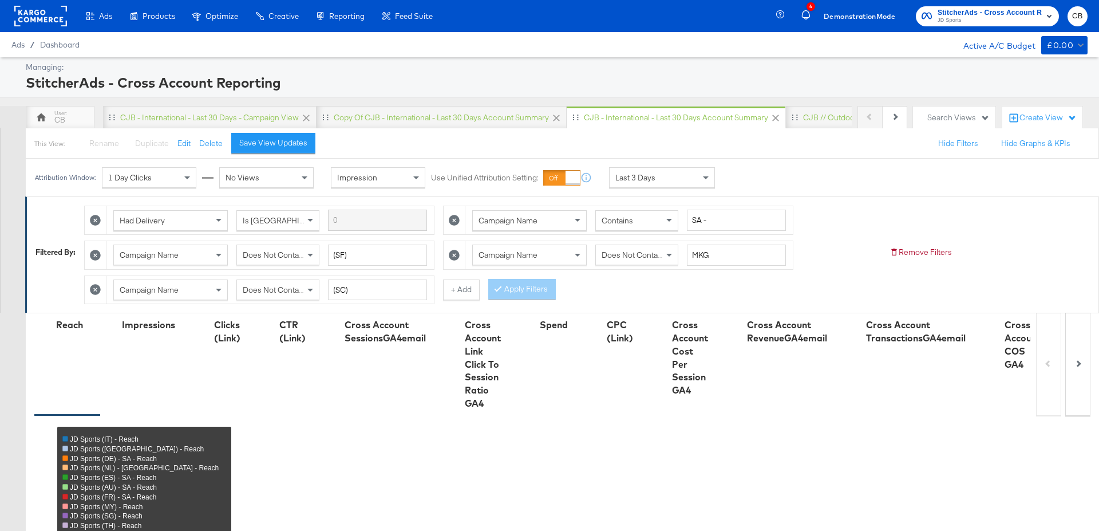
click at [684, 176] on div "Last 3 Days" at bounding box center [662, 177] width 105 height 19
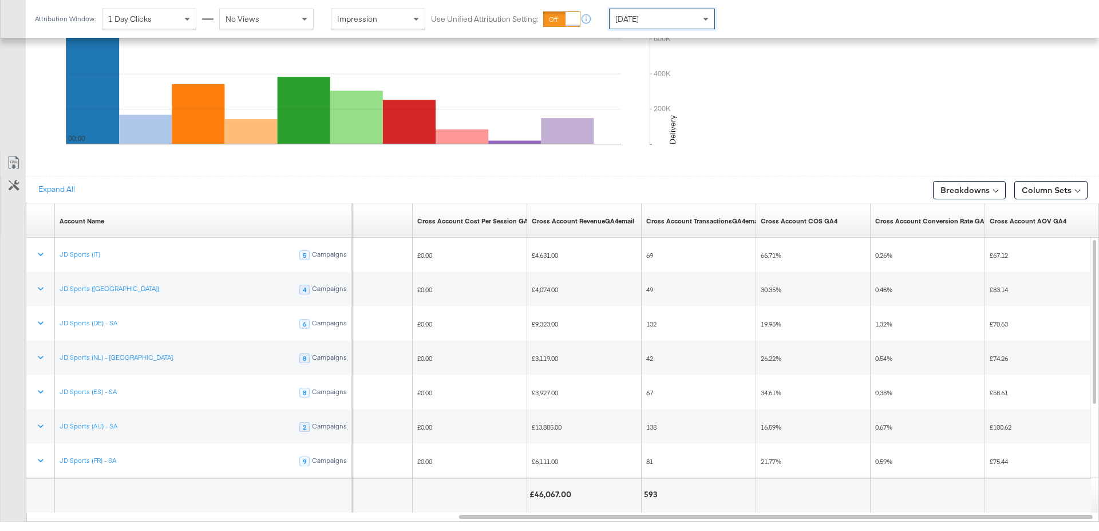
scroll to position [606, 0]
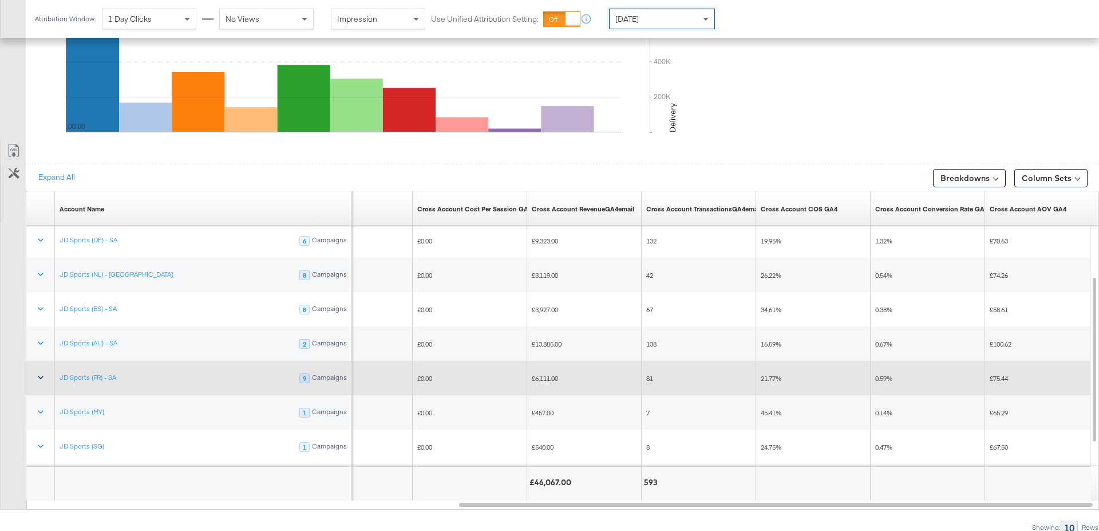
click at [36, 373] on icon at bounding box center [40, 376] width 11 height 11
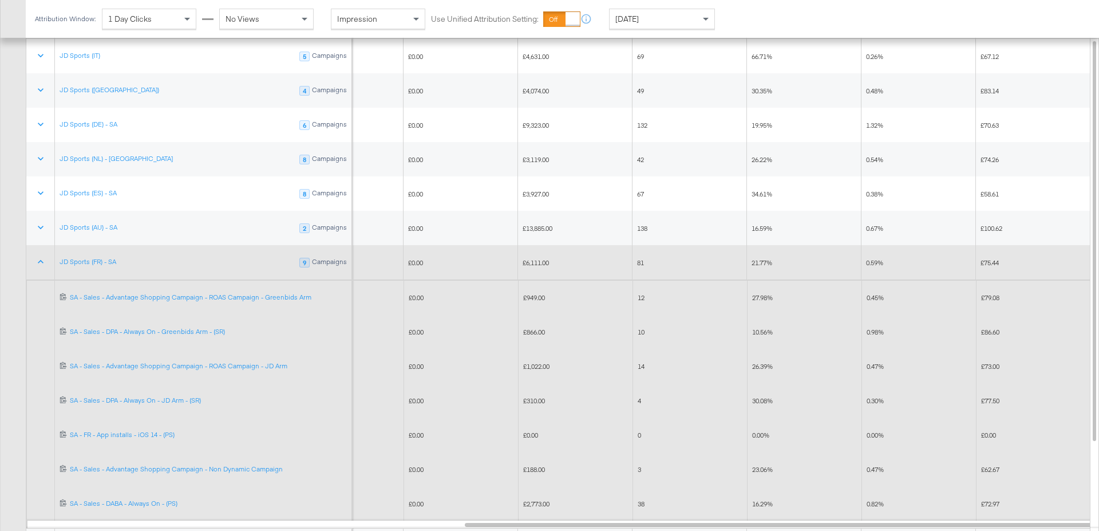
scroll to position [727, 0]
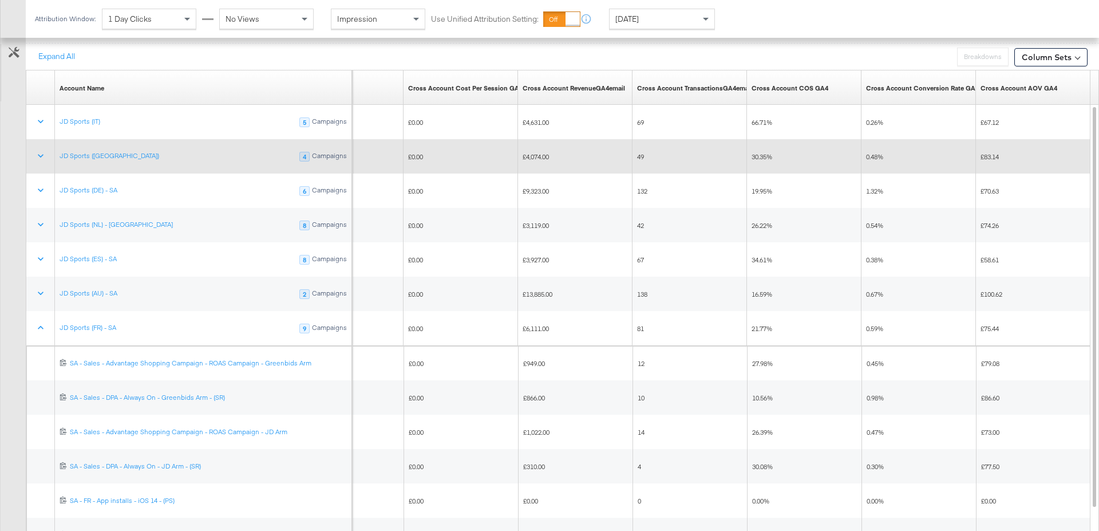
click at [754, 152] on span "30.35%" at bounding box center [761, 156] width 21 height 9
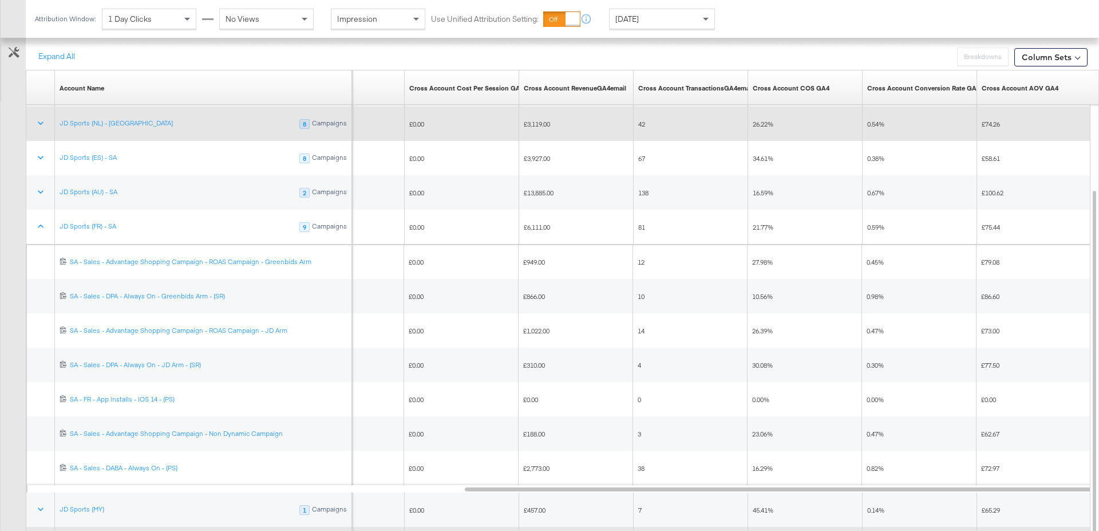
scroll to position [729, 0]
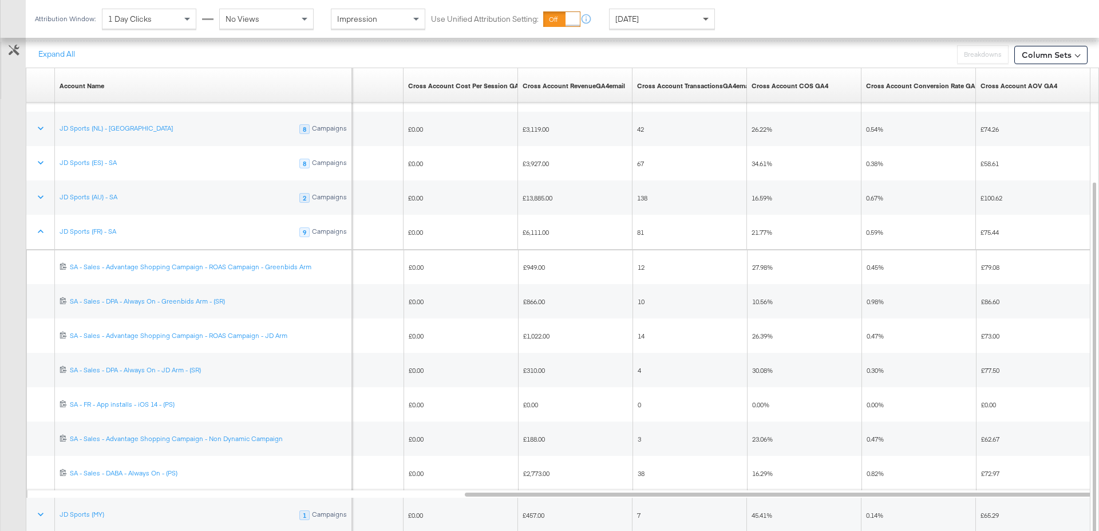
click at [707, 17] on span at bounding box center [707, 18] width 14 height 19
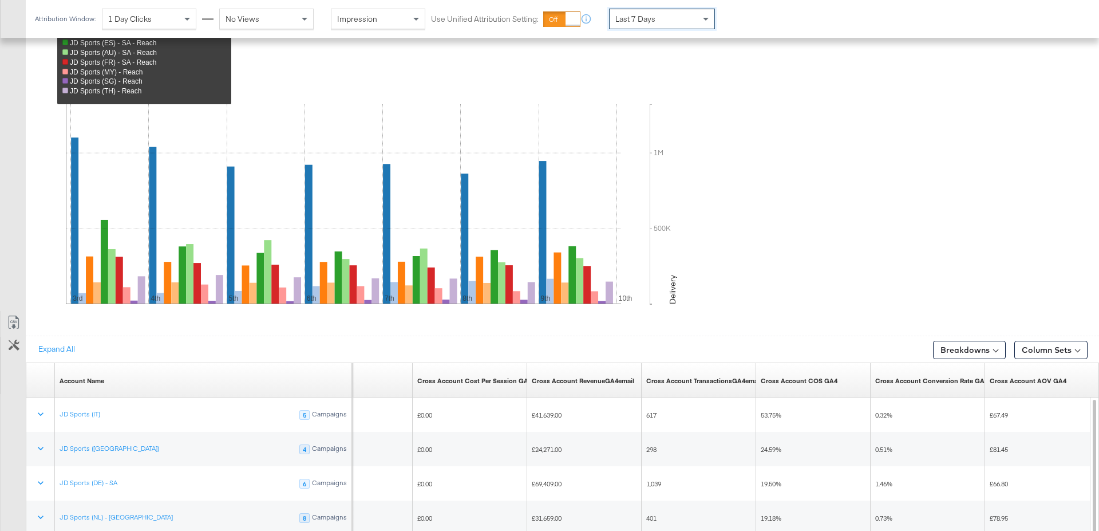
scroll to position [606, 0]
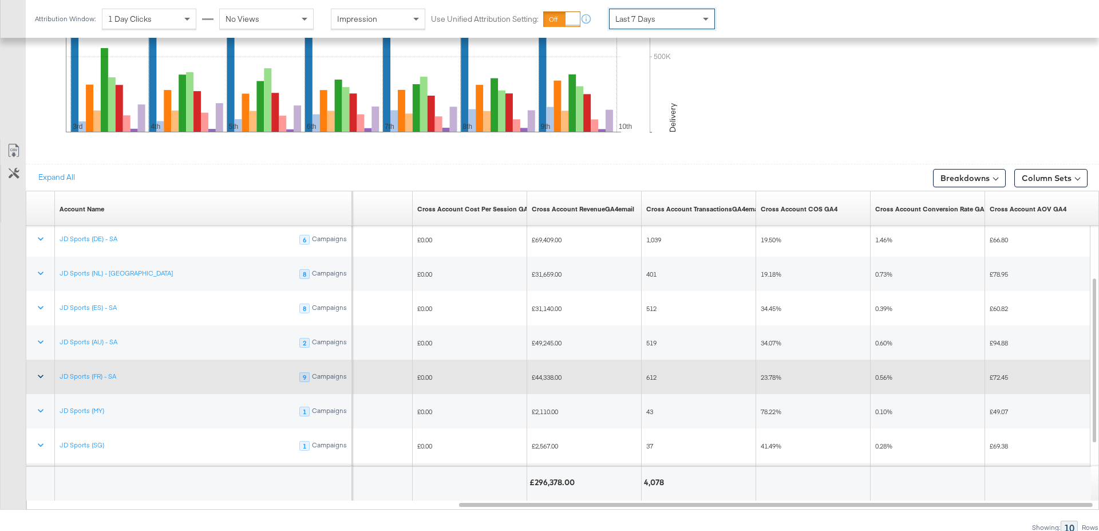
click at [40, 372] on icon at bounding box center [40, 375] width 11 height 11
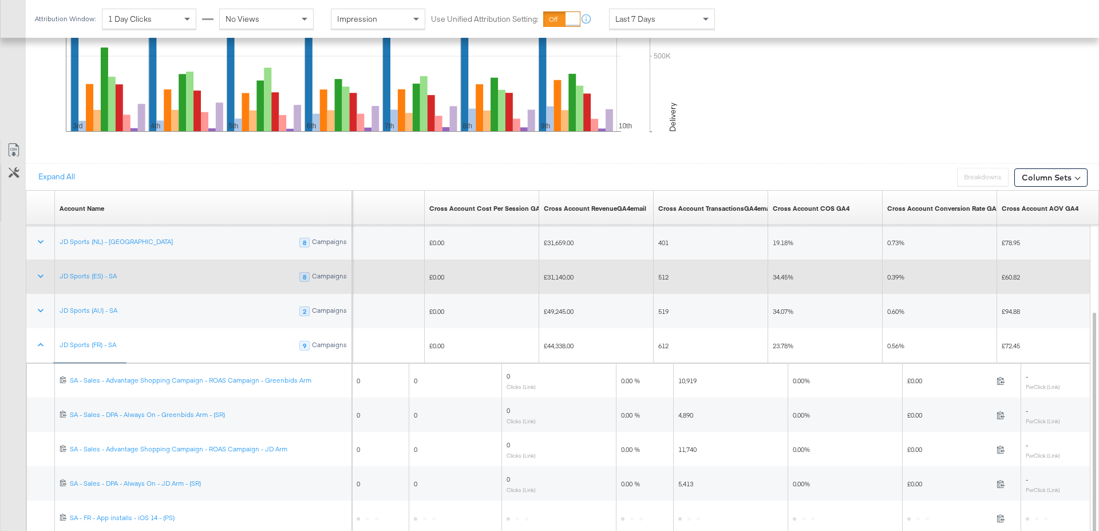
scroll to position [695, 0]
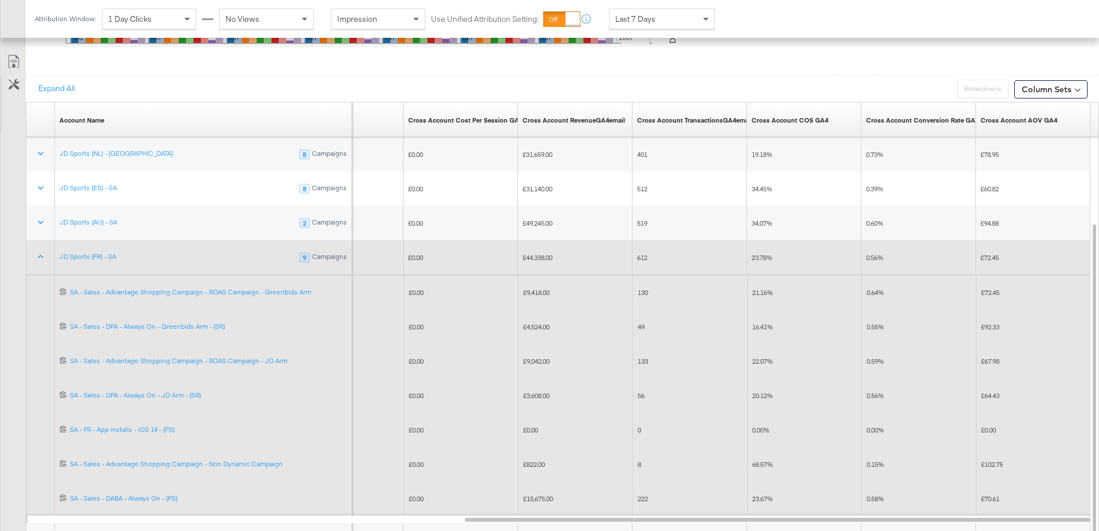
click at [537, 394] on span "£3,608.00" at bounding box center [536, 395] width 26 height 9
click at [537, 323] on span "£4,524.00" at bounding box center [536, 326] width 26 height 9
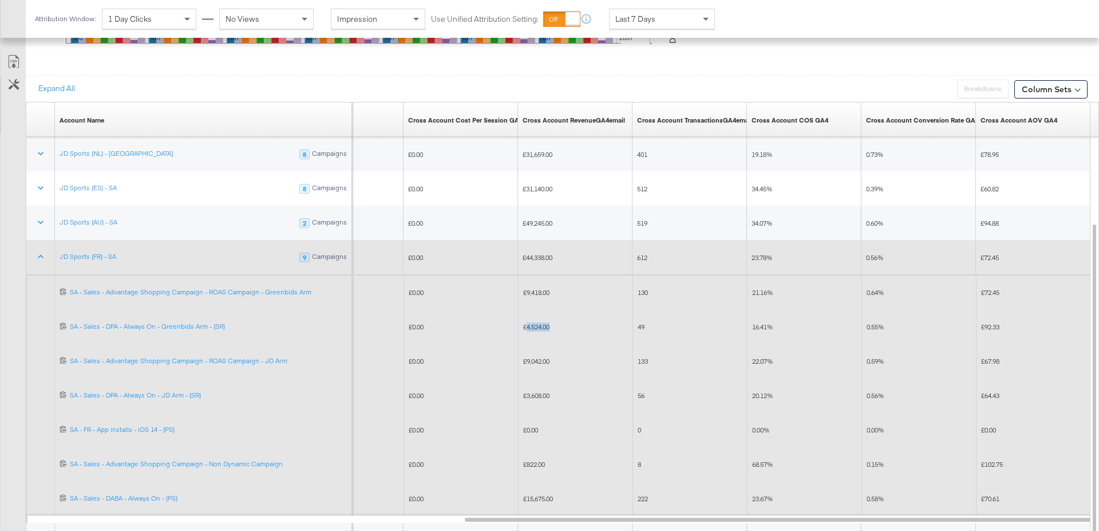
click at [537, 323] on span "£4,524.00" at bounding box center [536, 326] width 26 height 9
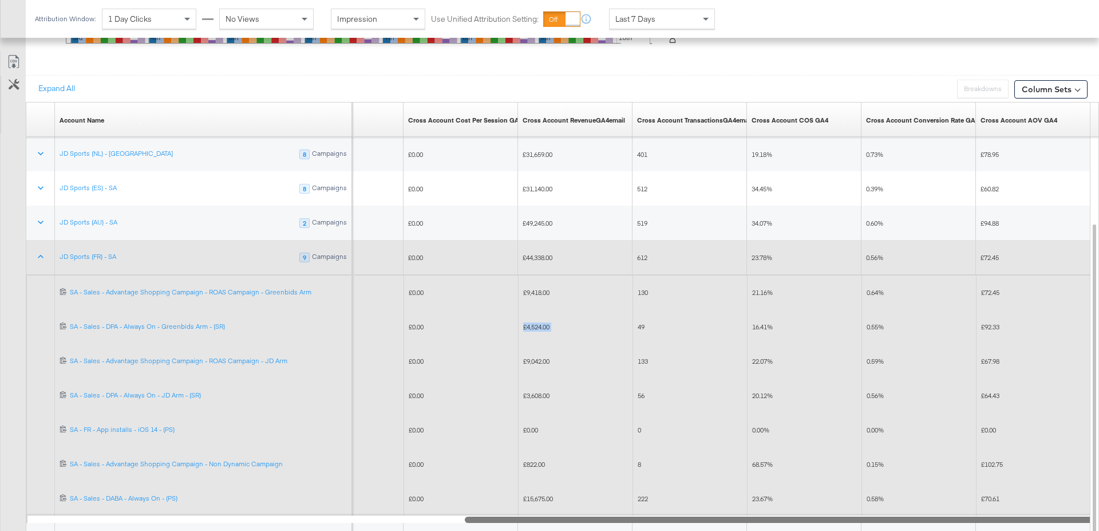
click at [393, 515] on div at bounding box center [563, 519] width 1073 height 10
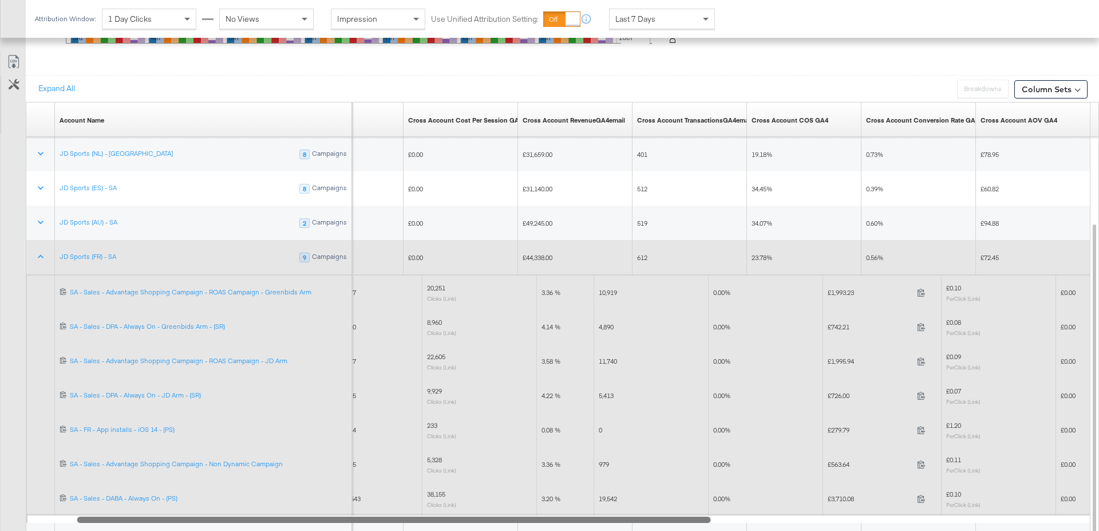
click at [881, 514] on div at bounding box center [563, 519] width 1073 height 10
